Goal: Information Seeking & Learning: Stay updated

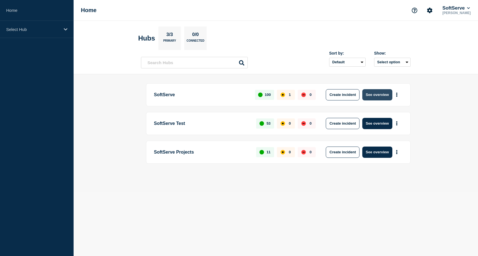
click at [382, 96] on button "See overview" at bounding box center [377, 94] width 30 height 11
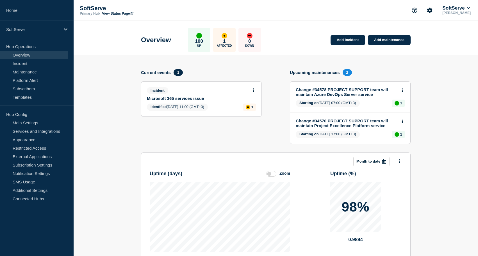
click at [185, 100] on link "Microsoft 365 services issue" at bounding box center [197, 98] width 101 height 5
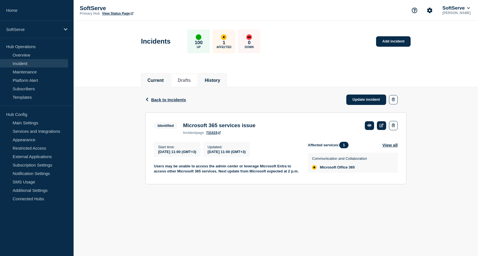
click at [218, 80] on button "History" at bounding box center [212, 80] width 15 height 5
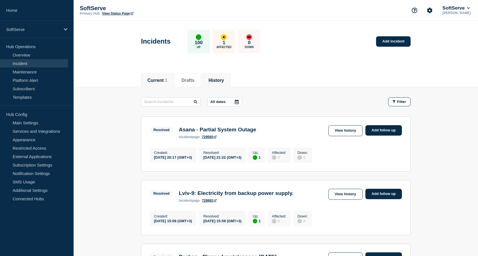
click at [157, 79] on button "Current 1" at bounding box center [157, 80] width 20 height 5
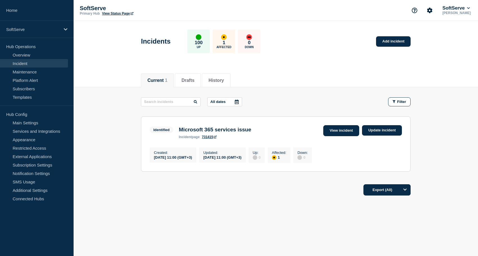
click at [337, 131] on link "View incident" at bounding box center [341, 130] width 36 height 11
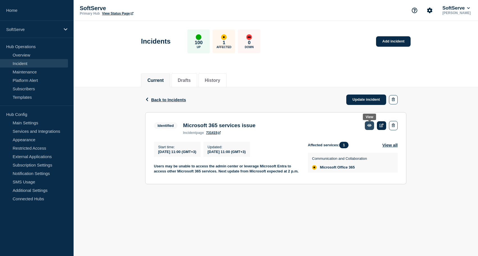
click at [370, 129] on link at bounding box center [369, 125] width 9 height 9
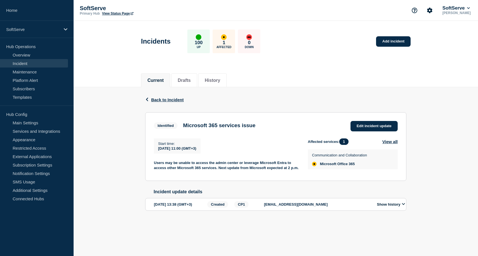
click at [128, 130] on div "Back Back to Incident Identified Microsoft 365 services issue Start time 2025-1…" at bounding box center [276, 157] width 404 height 141
click at [131, 169] on div "Back Back to Incident Identified Microsoft 365 services issue Start time 2025-1…" at bounding box center [276, 157] width 404 height 141
click at [396, 206] on button "Show history" at bounding box center [390, 204] width 31 height 5
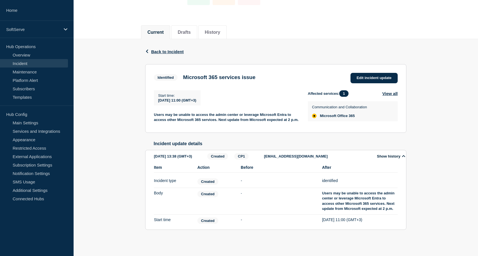
scroll to position [56, 0]
click at [116, 90] on div "Back Back to Incident Identified Microsoft 365 services issue Start time 2025-1…" at bounding box center [276, 143] width 404 height 208
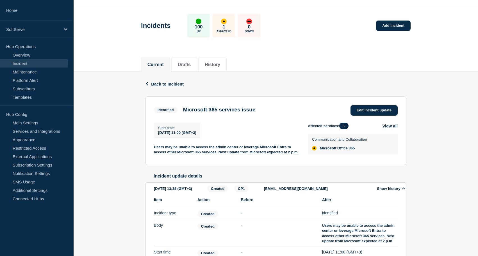
scroll to position [0, 0]
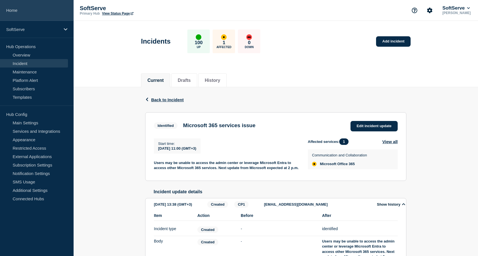
click at [19, 13] on link "Home" at bounding box center [37, 10] width 74 height 21
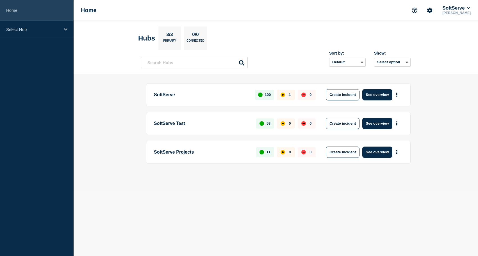
click at [22, 10] on link "Home" at bounding box center [37, 10] width 74 height 21
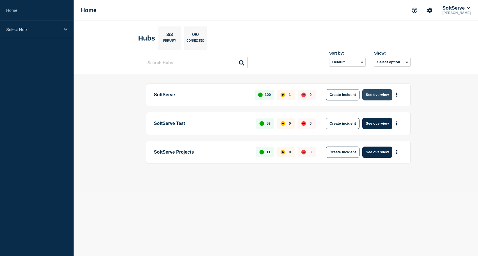
click at [381, 97] on button "See overview" at bounding box center [377, 94] width 30 height 11
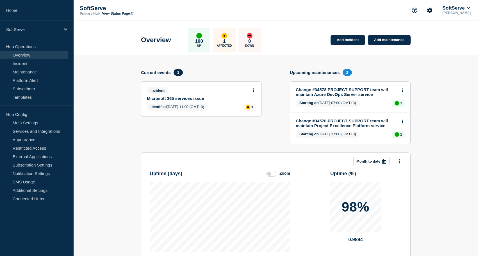
click at [116, 13] on link "View Status Page" at bounding box center [117, 14] width 31 height 4
